Goal: Task Accomplishment & Management: Complete application form

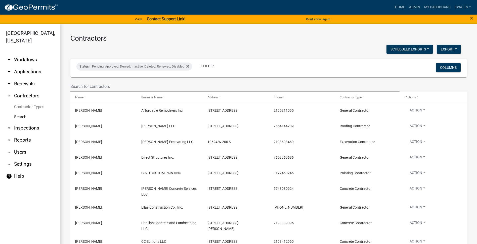
select select "3: 100"
click at [408, 10] on link "Admin" at bounding box center [414, 8] width 15 height 10
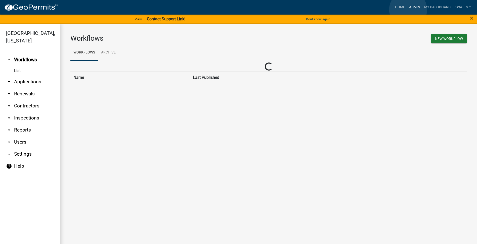
click at [415, 10] on link "Admin" at bounding box center [414, 8] width 15 height 10
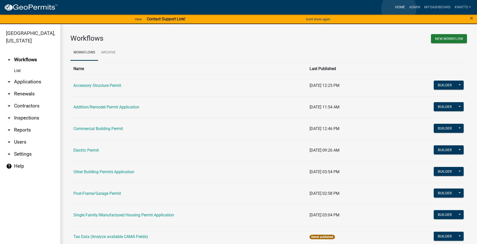
click at [399, 9] on link "Home" at bounding box center [400, 8] width 14 height 10
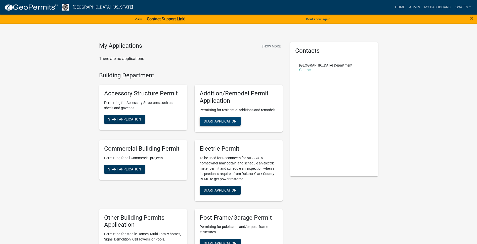
click at [228, 121] on span "Start Application" at bounding box center [220, 121] width 33 height 4
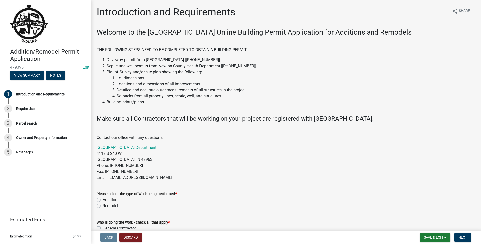
click at [103, 199] on label "Addition" at bounding box center [110, 200] width 15 height 6
click at [103, 199] on input "Addition" at bounding box center [104, 198] width 3 height 3
radio input "true"
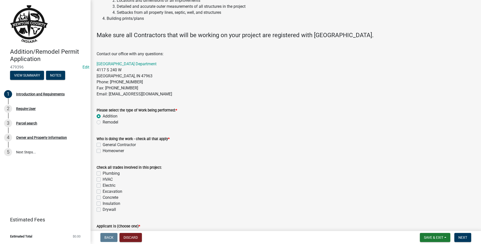
click at [102, 146] on div "General Contractor" at bounding box center [286, 145] width 378 height 6
click at [103, 146] on label "General Contractor" at bounding box center [119, 145] width 33 height 6
click at [103, 145] on input "General Contractor" at bounding box center [104, 143] width 3 height 3
checkbox input "true"
checkbox input "false"
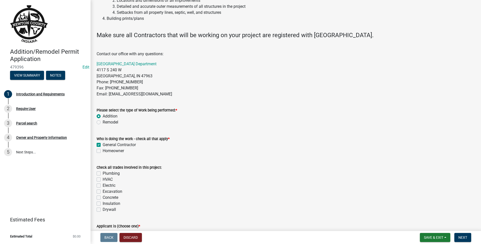
scroll to position [126, 0]
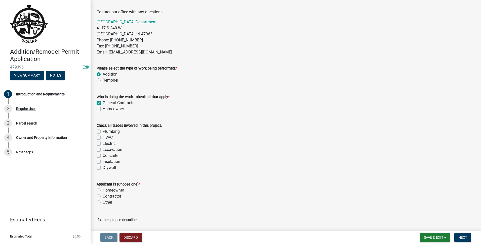
click at [103, 157] on label "Concrete" at bounding box center [111, 156] width 16 height 6
click at [103, 156] on input "Concrete" at bounding box center [104, 154] width 3 height 3
checkbox input "true"
checkbox input "false"
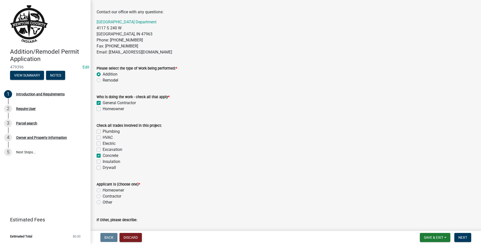
checkbox input "false"
checkbox input "true"
checkbox input "false"
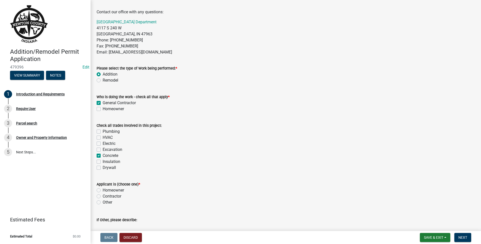
scroll to position [154, 0]
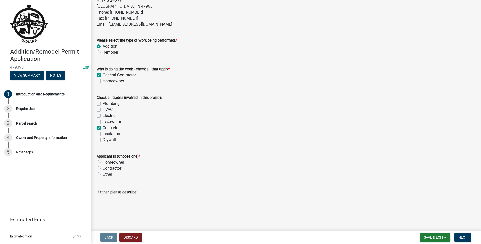
click at [99, 119] on div "Excavation" at bounding box center [286, 122] width 378 height 6
click at [103, 120] on label "Excavation" at bounding box center [113, 122] width 20 height 6
click at [103, 120] on input "Excavation" at bounding box center [104, 120] width 3 height 3
checkbox input "true"
checkbox input "false"
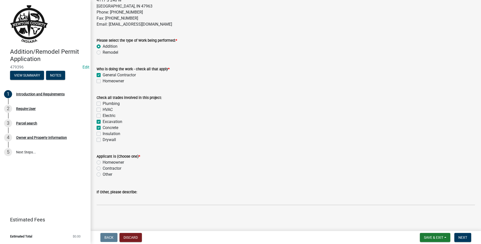
checkbox input "false"
checkbox input "true"
checkbox input "false"
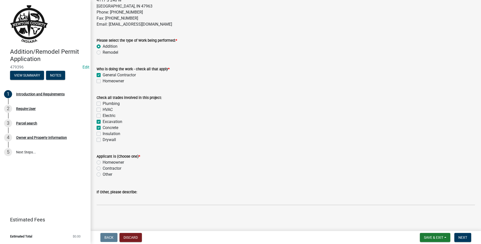
checkbox input "false"
click at [103, 170] on label "Contractor" at bounding box center [112, 169] width 19 height 6
click at [103, 169] on input "Contractor" at bounding box center [104, 167] width 3 height 3
radio input "true"
click at [463, 238] on span "Next" at bounding box center [462, 238] width 9 height 4
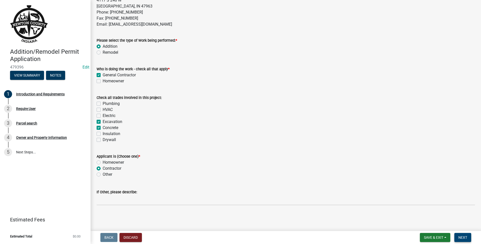
scroll to position [0, 0]
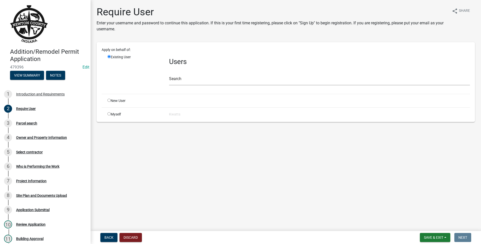
click at [109, 100] on input "radio" at bounding box center [108, 100] width 3 height 3
radio input "true"
radio input "false"
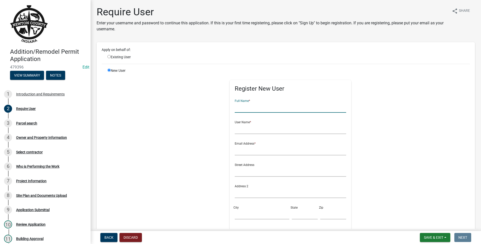
click at [244, 107] on input "text" at bounding box center [290, 108] width 111 height 10
type input "R"
type input "[PERSON_NAME]"
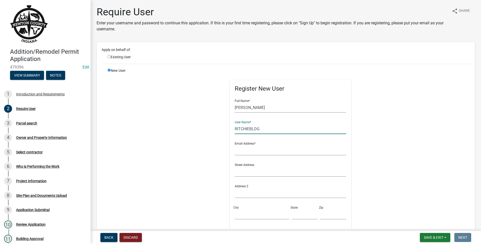
type input "RITCHIEBLDG"
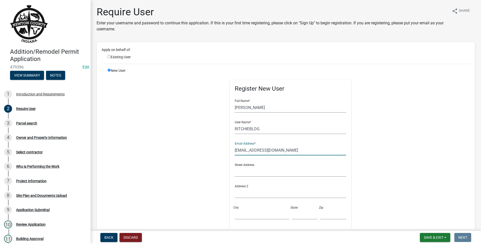
click at [244, 147] on input "[EMAIL_ADDRESS][DOMAIN_NAME]" at bounding box center [290, 150] width 111 height 10
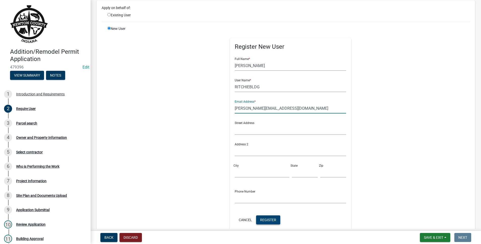
type input "[PERSON_NAME][EMAIL_ADDRESS][DOMAIN_NAME]"
click at [270, 222] on span "Register" at bounding box center [268, 220] width 16 height 4
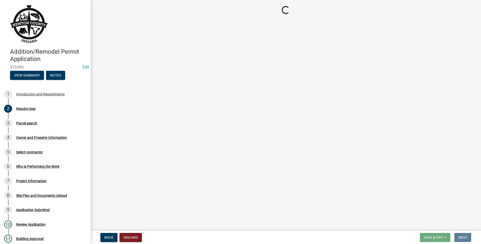
scroll to position [0, 0]
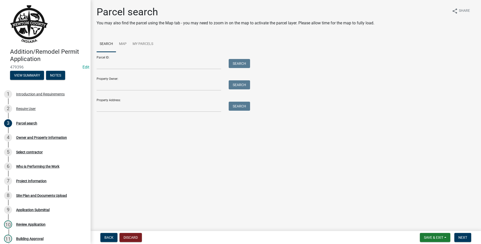
click at [126, 113] on div "Parcel search You may also find the parcel using the Map tab - you may need to …" at bounding box center [286, 61] width 386 height 111
click at [139, 101] on div "Property Address: Search" at bounding box center [172, 103] width 151 height 17
click at [132, 106] on input "Property Address:" at bounding box center [159, 107] width 124 height 10
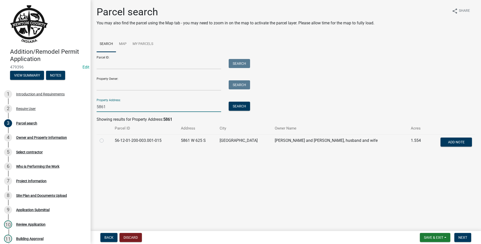
type input "5861"
click at [106, 138] on label at bounding box center [106, 138] width 0 height 0
click at [106, 139] on input "radio" at bounding box center [107, 139] width 3 height 3
radio input "true"
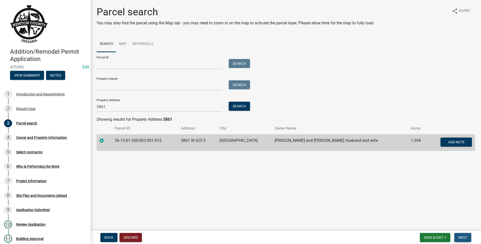
click at [471, 241] on button "Next" at bounding box center [462, 237] width 17 height 9
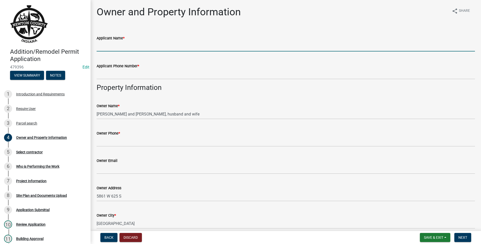
click at [149, 50] on input "Applicant Name *" at bounding box center [286, 46] width 378 height 10
type input "[PERSON_NAME]"
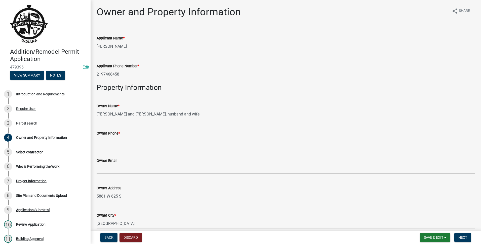
type input "2197468458"
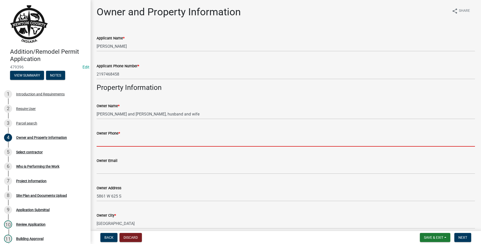
type input "2"
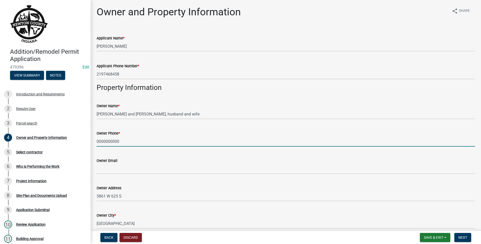
type input "0000000000"
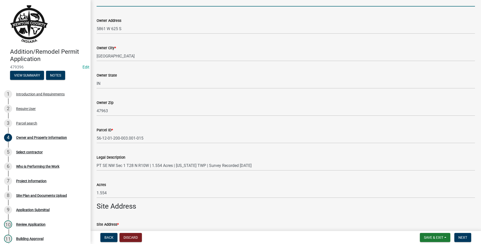
scroll to position [283, 0]
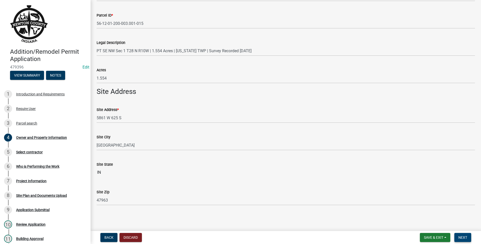
click at [459, 238] on span "Next" at bounding box center [462, 238] width 9 height 4
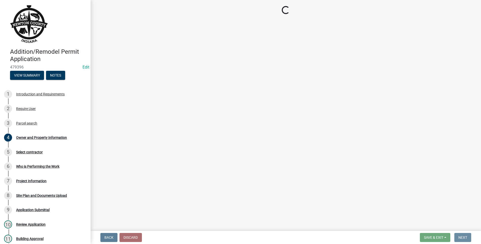
scroll to position [0, 0]
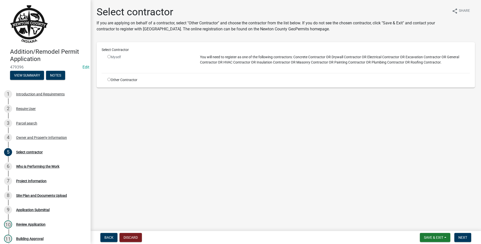
click at [109, 79] on input "radio" at bounding box center [108, 79] width 3 height 3
radio input "true"
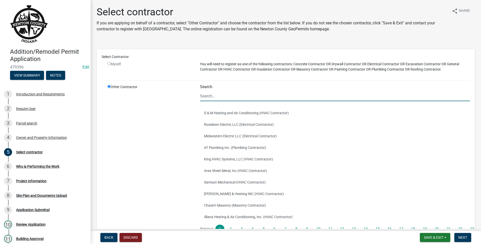
click at [247, 92] on input "Search" at bounding box center [335, 96] width 270 height 10
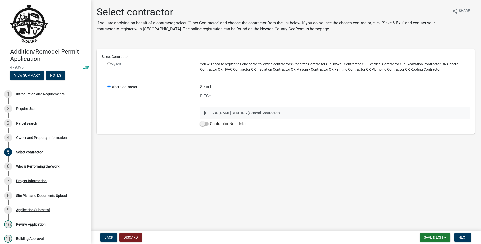
type input "RITCHI"
click at [234, 108] on button "[PERSON_NAME] BLDS INC (General Contractor)" at bounding box center [335, 113] width 270 height 12
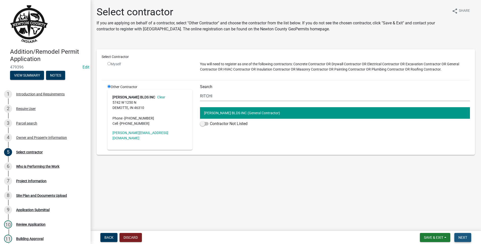
click at [466, 242] on button "Next" at bounding box center [462, 237] width 17 height 9
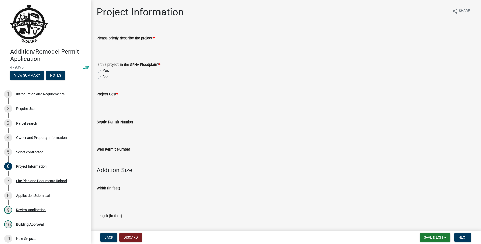
click at [127, 46] on input "Please briefly describe the project: *" at bounding box center [286, 46] width 378 height 10
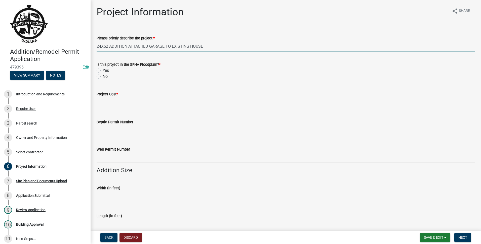
type input "24X52 ADDITION ATTACHED GARAGE TO EXISTING HOUSE"
click at [101, 78] on div "No" at bounding box center [286, 77] width 378 height 6
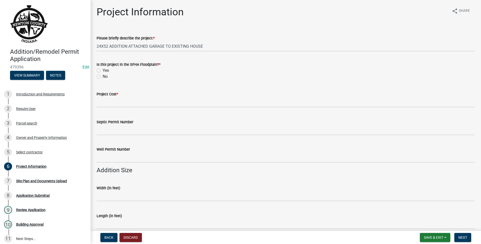
click at [103, 77] on label "No" at bounding box center [105, 77] width 5 height 6
click at [103, 77] on input "No" at bounding box center [104, 75] width 3 height 3
radio input "true"
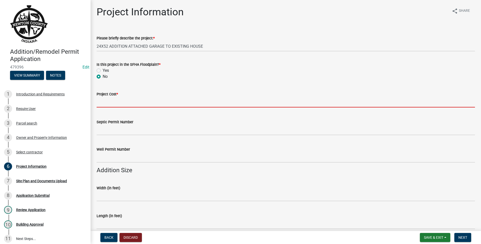
click at [110, 97] on input "text" at bounding box center [286, 102] width 378 height 10
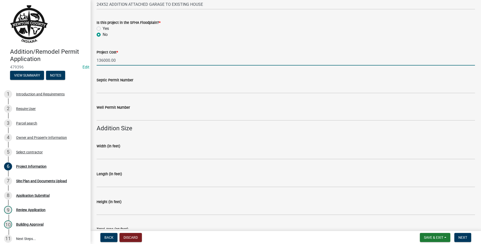
scroll to position [126, 0]
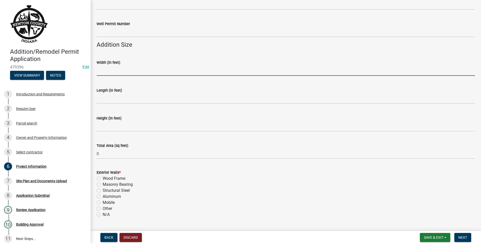
type input "136000"
click at [139, 74] on input "text" at bounding box center [286, 71] width 378 height 10
type input "24"
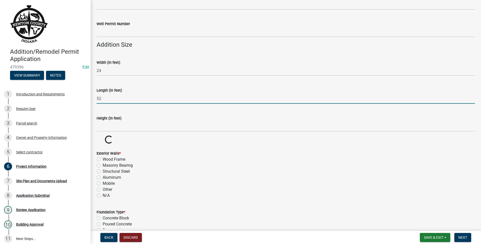
type input "52"
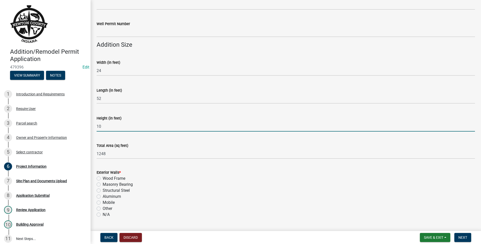
type input "10"
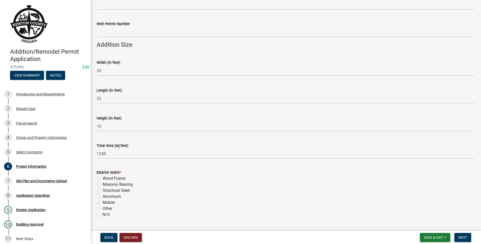
scroll to position [209, 0]
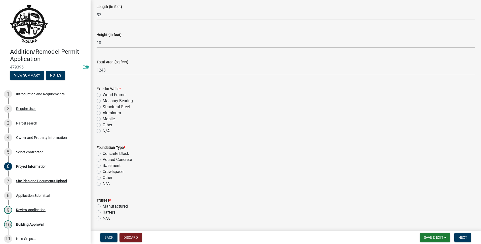
click at [142, 121] on div "Mobile" at bounding box center [286, 119] width 378 height 6
click at [103, 97] on label "Wood Frame" at bounding box center [114, 95] width 23 height 6
click at [103, 95] on input "Wood Frame" at bounding box center [104, 93] width 3 height 3
radio input "true"
click at [98, 169] on div "Foundation Type * Concrete Block Poured Concrete Basement Crawlspace Other N/A" at bounding box center [286, 175] width 378 height 42
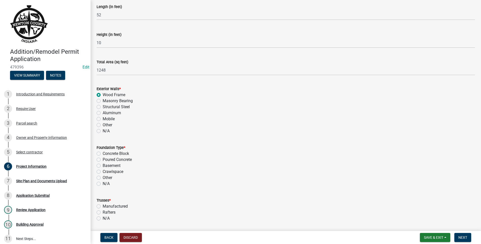
scroll to position [293, 0]
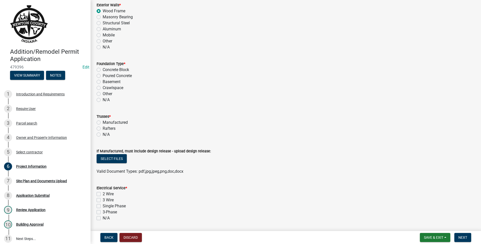
click at [103, 76] on label "Poured Concrete" at bounding box center [117, 76] width 29 height 6
click at [103, 76] on input "Poured Concrete" at bounding box center [104, 74] width 3 height 3
radio input "true"
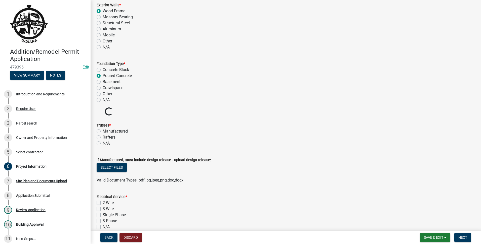
scroll to position [335, 0]
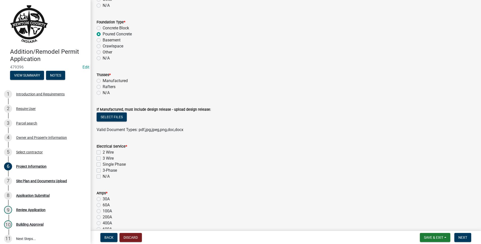
click at [103, 80] on label "Manufactured" at bounding box center [115, 81] width 25 height 6
click at [103, 80] on input "Manufactured" at bounding box center [104, 79] width 3 height 3
radio input "true"
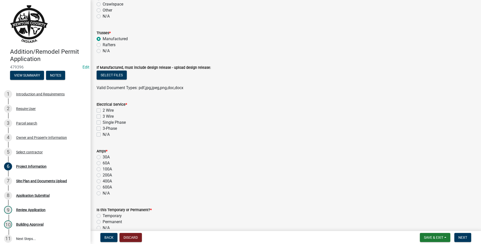
click at [103, 116] on label "3 Wire" at bounding box center [108, 117] width 11 height 6
click at [103, 116] on input "3 Wire" at bounding box center [104, 115] width 3 height 3
checkbox input "true"
checkbox input "false"
checkbox input "true"
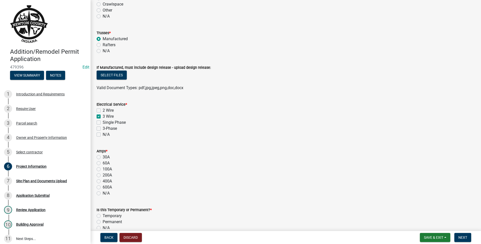
checkbox input "false"
click at [98, 125] on div "Single Phase" at bounding box center [286, 123] width 378 height 6
click at [103, 123] on label "Single Phase" at bounding box center [114, 123] width 23 height 6
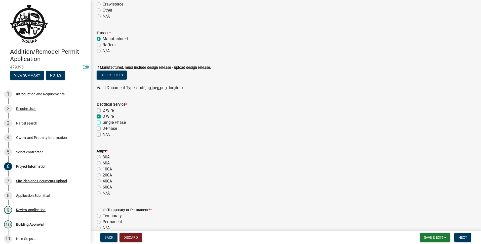
click at [103, 123] on input "Single Phase" at bounding box center [104, 121] width 3 height 3
checkbox input "true"
checkbox input "false"
checkbox input "true"
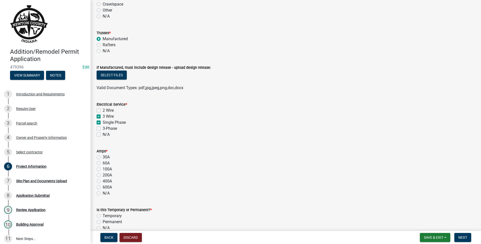
checkbox input "false"
click at [103, 174] on label "200A" at bounding box center [107, 175] width 9 height 6
click at [103, 174] on input "200A" at bounding box center [104, 173] width 3 height 3
radio input "true"
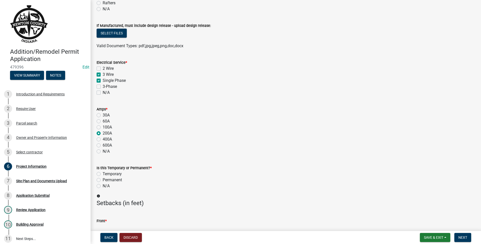
scroll to position [461, 0]
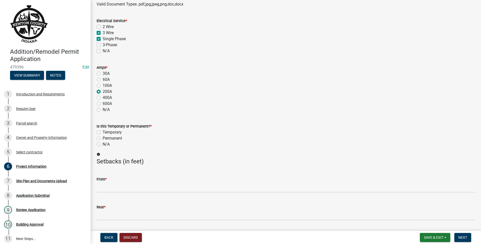
click at [103, 137] on label "Permanent" at bounding box center [112, 139] width 19 height 6
click at [103, 137] on input "Permanent" at bounding box center [104, 137] width 3 height 3
radio input "true"
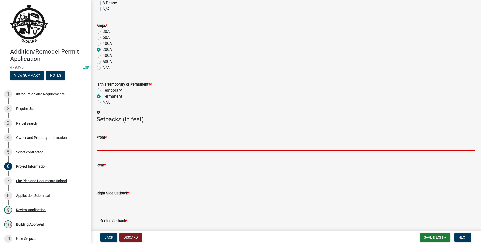
click at [129, 147] on input "text" at bounding box center [286, 146] width 378 height 10
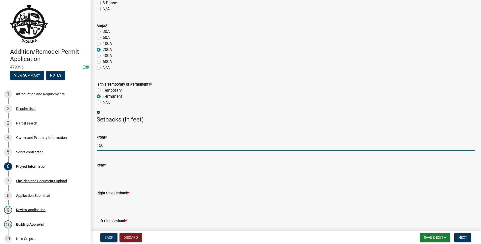
type input "150"
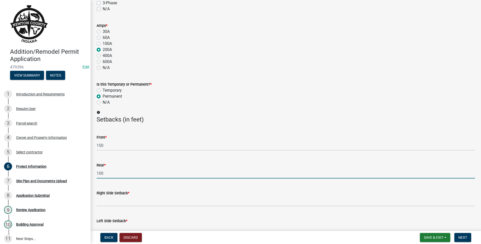
type input "100"
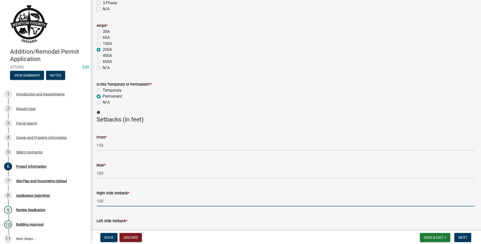
type input "100"
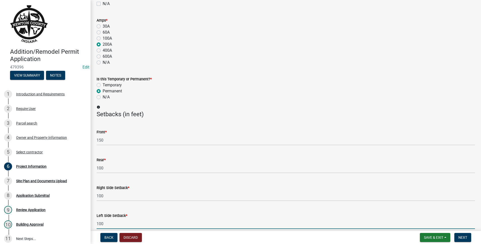
scroll to position [634, 0]
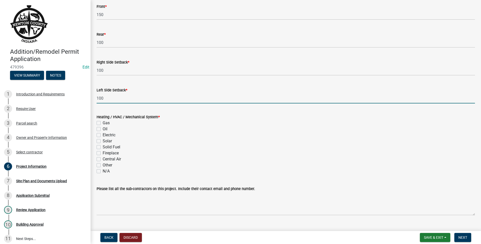
type input "100"
click at [103, 171] on label "N/A" at bounding box center [106, 171] width 7 height 6
click at [103, 171] on input "N/A" at bounding box center [104, 169] width 3 height 3
checkbox input "true"
checkbox input "false"
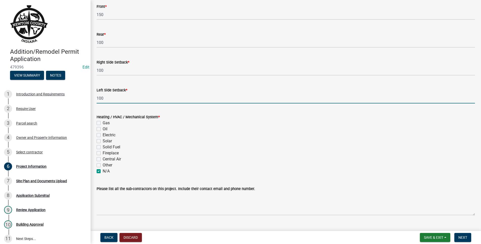
checkbox input "false"
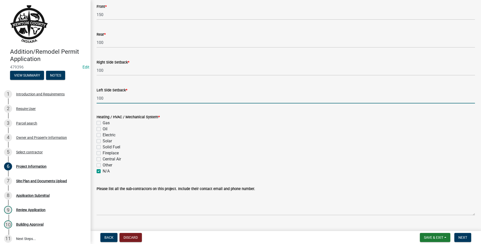
checkbox input "false"
checkbox input "true"
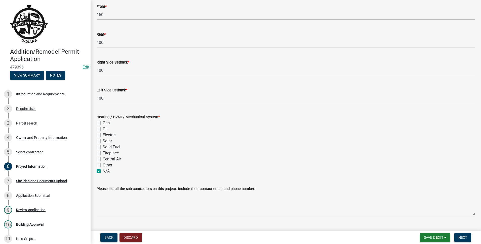
scroll to position [644, 0]
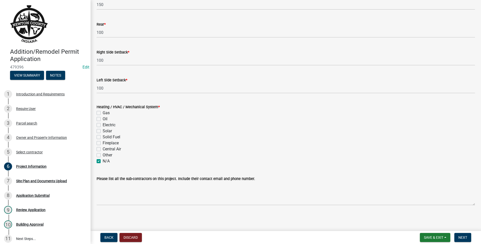
click at [462, 243] on nav "Back Discard Save & Exit Save Save & Exit Next" at bounding box center [286, 237] width 390 height 13
click at [462, 238] on span "Next" at bounding box center [462, 238] width 9 height 4
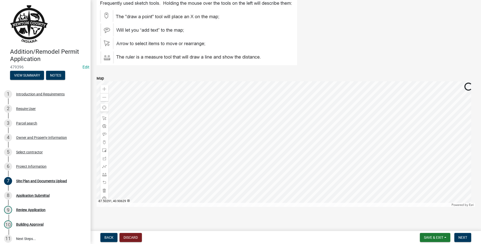
scroll to position [128, 0]
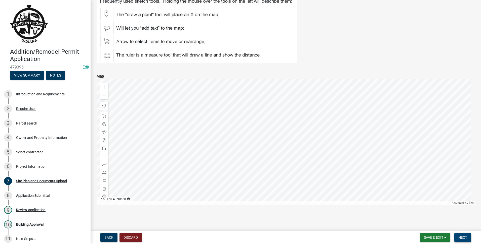
click at [466, 240] on span "Next" at bounding box center [462, 238] width 9 height 4
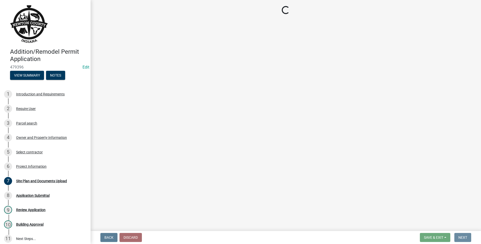
scroll to position [0, 0]
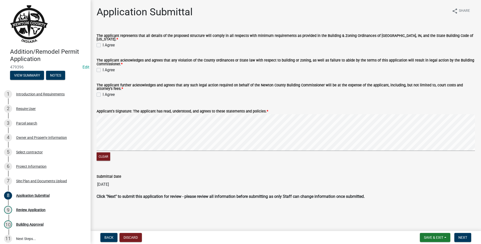
drag, startPoint x: 100, startPoint y: 42, endPoint x: 100, endPoint y: 48, distance: 5.3
click at [103, 43] on label "I Agree" at bounding box center [109, 45] width 12 height 6
click at [103, 43] on input "I Agree" at bounding box center [104, 43] width 3 height 3
checkbox input "true"
click at [96, 69] on div "The applicant acknowledges and agrees that any violation of the County ordinanc…" at bounding box center [286, 63] width 386 height 20
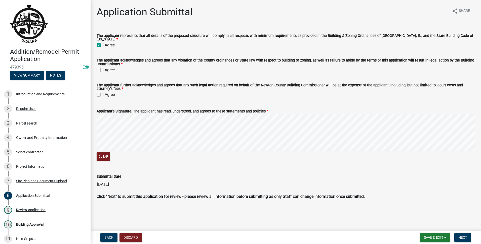
drag, startPoint x: 96, startPoint y: 69, endPoint x: 98, endPoint y: 67, distance: 2.7
click at [103, 67] on label "I Agree" at bounding box center [109, 70] width 12 height 6
click at [103, 67] on input "I Agree" at bounding box center [104, 68] width 3 height 3
checkbox input "true"
click at [96, 93] on div "The applicant further acknowledges and agrees that any such legal action requir…" at bounding box center [286, 88] width 386 height 20
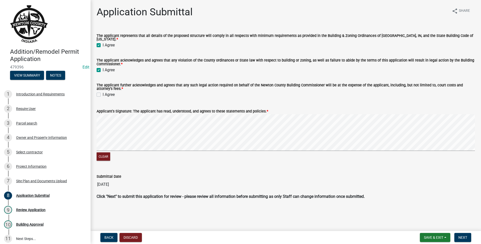
click at [103, 92] on label "I Agree" at bounding box center [109, 95] width 12 height 6
click at [103, 92] on input "I Agree" at bounding box center [104, 93] width 3 height 3
checkbox input "true"
click at [460, 237] on span "Next" at bounding box center [462, 238] width 9 height 4
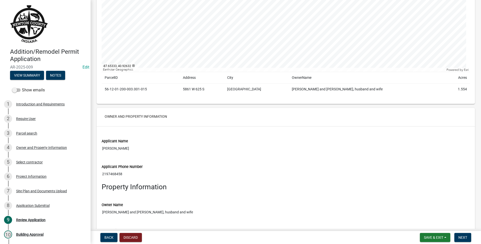
scroll to position [503, 0]
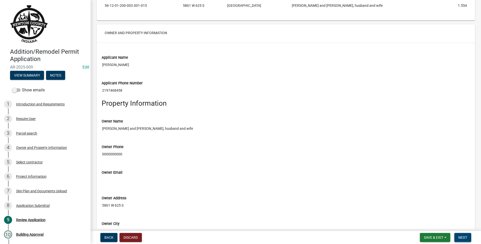
click at [462, 237] on span "Next" at bounding box center [462, 238] width 9 height 4
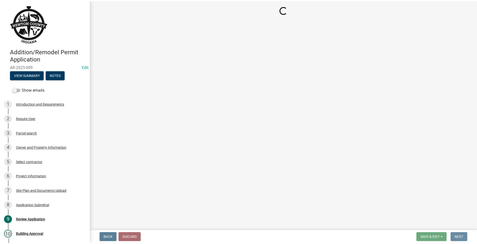
scroll to position [0, 0]
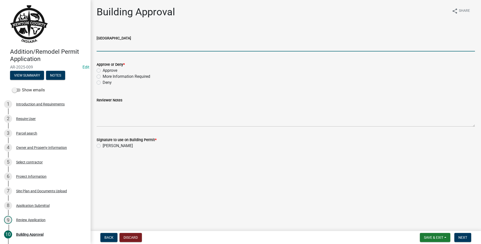
click at [161, 49] on input "[GEOGRAPHIC_DATA]" at bounding box center [286, 46] width 378 height 10
type input "AG"
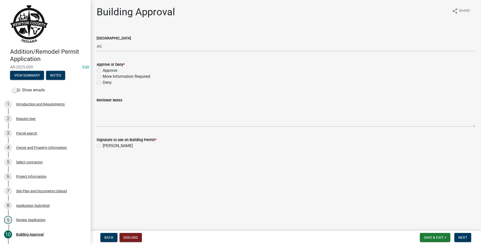
click at [103, 71] on label "Approve" at bounding box center [110, 71] width 15 height 6
click at [103, 71] on input "Approve" at bounding box center [104, 69] width 3 height 3
radio input "true"
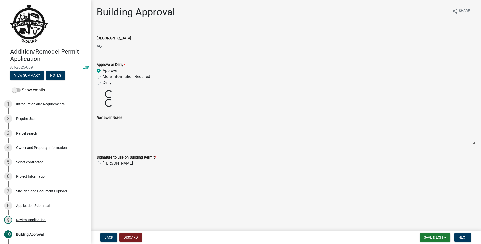
drag, startPoint x: 102, startPoint y: 155, endPoint x: 100, endPoint y: 163, distance: 7.9
click at [100, 163] on form "Signature to use on Building Permit * [PERSON_NAME]" at bounding box center [286, 158] width 378 height 18
click at [103, 163] on label "[PERSON_NAME]" at bounding box center [118, 164] width 30 height 6
click at [103, 163] on input "[PERSON_NAME]" at bounding box center [104, 162] width 3 height 3
radio input "true"
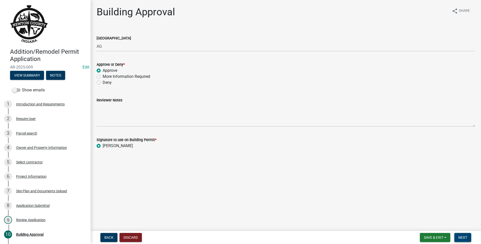
click at [462, 236] on span "Next" at bounding box center [462, 238] width 9 height 4
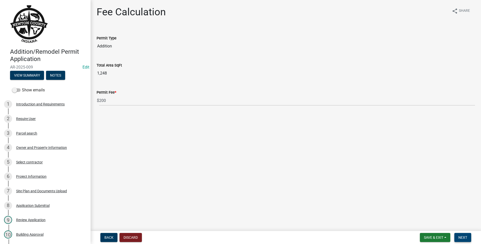
click at [467, 235] on button "Next" at bounding box center [462, 237] width 17 height 9
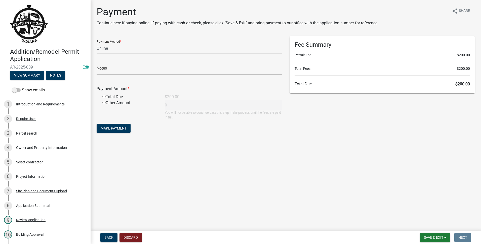
click at [159, 50] on select "Credit Card POS Check Cash Online" at bounding box center [189, 48] width 185 height 10
select select "1: 0"
click at [97, 43] on select "Credit Card POS Check Cash Online" at bounding box center [189, 48] width 185 height 10
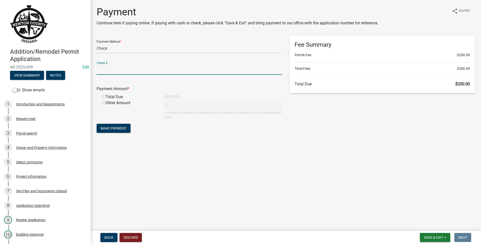
click at [157, 66] on input "text" at bounding box center [189, 70] width 185 height 10
type input "7129"
click at [102, 97] on input "radio" at bounding box center [103, 96] width 3 height 3
radio input "true"
type input "200"
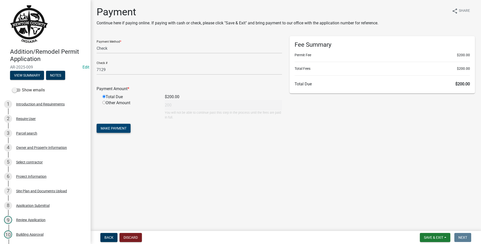
click at [125, 130] on span "Make Payment" at bounding box center [114, 128] width 26 height 4
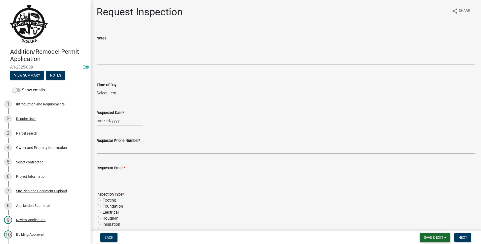
click at [436, 236] on span "Save & Exit" at bounding box center [433, 238] width 19 height 4
click at [436, 228] on button "Save & Exit" at bounding box center [430, 225] width 40 height 12
